Goal: Information Seeking & Learning: Stay updated

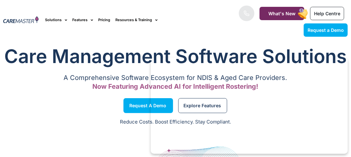
click at [221, 56] on h1 "Care Management Software Solutions" at bounding box center [175, 56] width 345 height 26
click at [166, 55] on h1 "Care Management Software Solutions" at bounding box center [175, 56] width 345 height 26
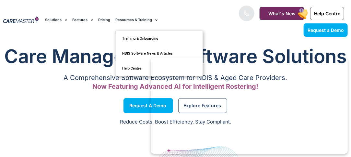
click at [144, 20] on link "Resources & Training" at bounding box center [137, 20] width 42 height 22
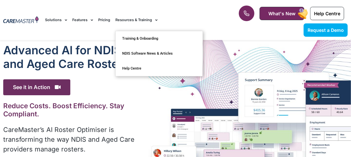
click at [145, 20] on link "Resources & Training" at bounding box center [137, 20] width 42 height 22
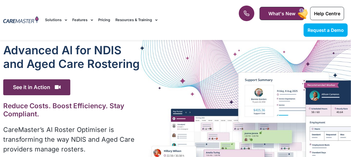
click at [249, 14] on icon at bounding box center [247, 13] width 5 height 5
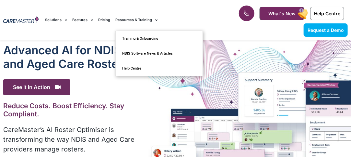
click at [142, 20] on link "Resources & Training" at bounding box center [137, 20] width 42 height 22
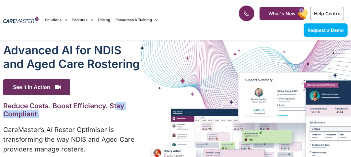
click at [117, 110] on h2 "Reduce Costs. Boost Efficiency. Stay Compliant." at bounding box center [72, 110] width 138 height 16
click at [134, 66] on h1 "Advanced Al for NDIS and Aged Care Rostering" at bounding box center [72, 56] width 138 height 27
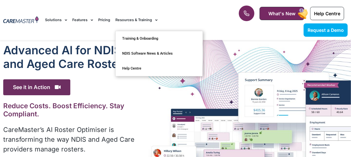
click at [141, 20] on link "Resources & Training" at bounding box center [137, 20] width 42 height 22
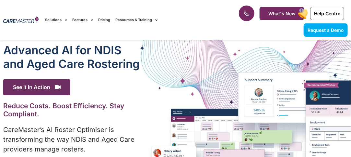
click at [247, 14] on icon at bounding box center [247, 13] width 5 height 5
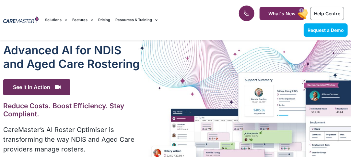
drag, startPoint x: 208, startPoint y: 139, endPoint x: 241, endPoint y: 136, distance: 33.3
click at [128, 65] on h1 "Advanced Al for NDIS and Aged Care Rostering" at bounding box center [72, 56] width 138 height 27
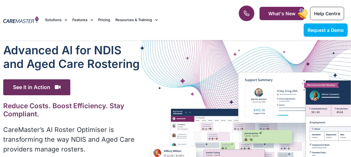
click at [119, 62] on h1 "Advanced Al for NDIS and Aged Care Rostering" at bounding box center [72, 56] width 138 height 27
drag, startPoint x: 111, startPoint y: 63, endPoint x: 107, endPoint y: 62, distance: 3.6
click at [107, 62] on h1 "Advanced Al for NDIS and Aged Care Rostering" at bounding box center [72, 56] width 138 height 27
drag, startPoint x: 97, startPoint y: 63, endPoint x: 88, endPoint y: 63, distance: 9.7
click at [95, 63] on h1 "Advanced Al for NDIS and Aged Care Rostering" at bounding box center [72, 56] width 138 height 27
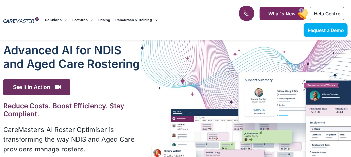
click at [87, 62] on h1 "Advanced Al for NDIS and Aged Care Rostering" at bounding box center [72, 56] width 138 height 27
drag, startPoint x: 82, startPoint y: 64, endPoint x: 73, endPoint y: 63, distance: 8.5
click at [80, 64] on h1 "Advanced Al for NDIS and Aged Care Rostering" at bounding box center [72, 56] width 138 height 27
drag, startPoint x: 73, startPoint y: 62, endPoint x: 67, endPoint y: 62, distance: 6.8
click at [68, 62] on h1 "Advanced Al for NDIS and Aged Care Rostering" at bounding box center [72, 56] width 138 height 27
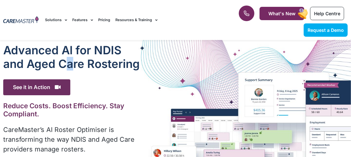
click at [66, 62] on h1 "Advanced Al for NDIS and Aged Care Rostering" at bounding box center [72, 56] width 138 height 27
click at [62, 62] on h1 "Advanced Al for NDIS and Aged Care Rostering" at bounding box center [72, 56] width 138 height 27
click at [60, 62] on h1 "Advanced Al for NDIS and Aged Care Rostering" at bounding box center [72, 56] width 138 height 27
click at [52, 63] on h1 "Advanced Al for NDIS and Aged Care Rostering" at bounding box center [72, 56] width 138 height 27
click at [50, 64] on h1 "Advanced Al for NDIS and Aged Care Rostering" at bounding box center [72, 56] width 138 height 27
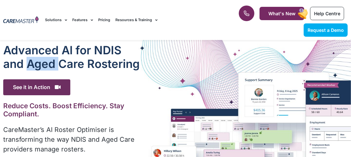
click at [50, 64] on h1 "Advanced Al for NDIS and Aged Care Rostering" at bounding box center [72, 56] width 138 height 27
click at [42, 64] on h1 "Advanced Al for NDIS and Aged Care Rostering" at bounding box center [72, 56] width 138 height 27
click at [116, 106] on h2 "Reduce Costs. Boost Efficiency. Stay Compliant." at bounding box center [72, 110] width 138 height 16
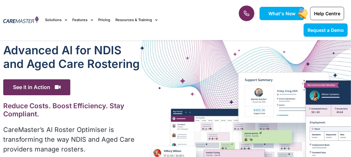
click at [288, 11] on span "What's New" at bounding box center [282, 14] width 27 height 6
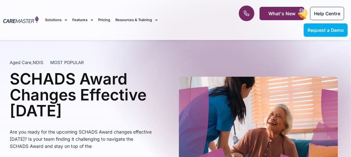
click at [89, 146] on p "Are you ready for the upcoming SCHADS Award changes effective [DATE]? Is your t…" at bounding box center [81, 138] width 143 height 21
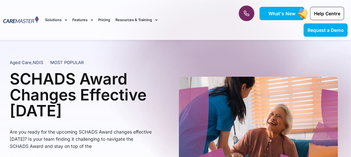
click at [273, 11] on span "What's New" at bounding box center [282, 14] width 27 height 6
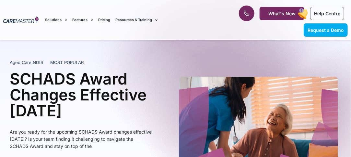
click at [87, 145] on p "Are you ready for the upcoming SCHADS Award changes effective [DATE]? Is your t…" at bounding box center [81, 138] width 143 height 21
drag, startPoint x: 82, startPoint y: 146, endPoint x: 78, endPoint y: 146, distance: 4.2
click at [79, 146] on p "Are you ready for the upcoming SCHADS Award changes effective [DATE]? Is your t…" at bounding box center [81, 138] width 143 height 21
click at [76, 146] on p "Are you ready for the upcoming SCHADS Award changes effective [DATE]? Is your t…" at bounding box center [81, 138] width 143 height 21
drag, startPoint x: 74, startPoint y: 146, endPoint x: 67, endPoint y: 146, distance: 6.5
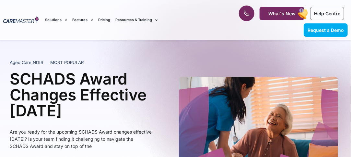
click at [71, 146] on p "Are you ready for the upcoming SCHADS Award changes effective 1 January 2025? I…" at bounding box center [81, 138] width 143 height 21
click at [67, 146] on p "Are you ready for the upcoming SCHADS Award changes effective 1 January 2025? I…" at bounding box center [81, 138] width 143 height 21
drag, startPoint x: 66, startPoint y: 146, endPoint x: 62, endPoint y: 146, distance: 3.3
click at [65, 146] on p "Are you ready for the upcoming SCHADS Award changes effective 1 January 2025? I…" at bounding box center [81, 138] width 143 height 21
drag, startPoint x: 61, startPoint y: 146, endPoint x: 48, endPoint y: 147, distance: 13.0
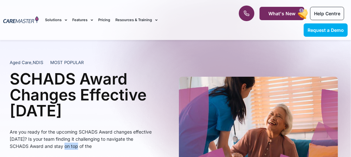
click at [48, 147] on p "Are you ready for the upcoming SCHADS Award changes effective 1 January 2025? I…" at bounding box center [81, 138] width 143 height 21
click at [43, 147] on p "Are you ready for the upcoming SCHADS Award changes effective 1 January 2025? I…" at bounding box center [81, 138] width 143 height 21
click at [36, 146] on p "Are you ready for the upcoming SCHADS Award changes effective 1 January 2025? I…" at bounding box center [81, 138] width 143 height 21
